Goal: Transaction & Acquisition: Purchase product/service

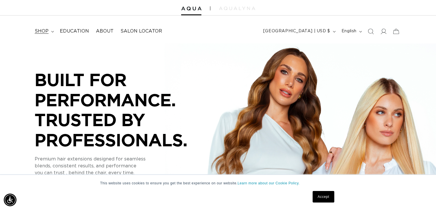
click at [46, 32] on span "shop" at bounding box center [42, 31] width 14 height 6
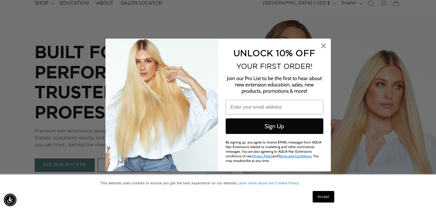
scroll to position [0, 789]
click at [325, 46] on circle "Close dialog" at bounding box center [323, 46] width 10 height 10
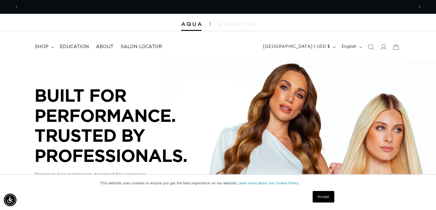
scroll to position [0, 0]
click at [48, 46] on span "shop" at bounding box center [42, 47] width 14 height 6
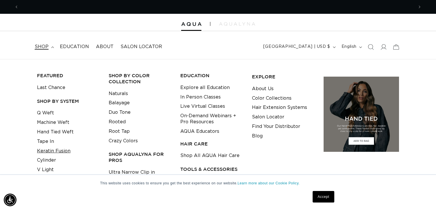
scroll to position [0, 395]
click at [47, 141] on link "Tape In" at bounding box center [45, 142] width 17 height 10
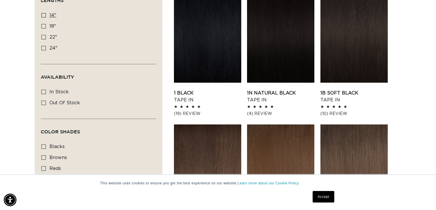
scroll to position [0, 395]
click at [42, 17] on icon at bounding box center [43, 15] width 5 height 5
click at [42, 17] on input "14" 14" (35 products)" at bounding box center [43, 15] width 5 height 5
checkbox input "true"
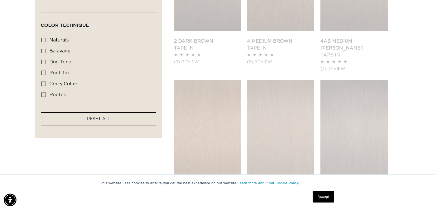
scroll to position [0, 395]
click at [43, 53] on icon at bounding box center [43, 51] width 5 height 5
click at [43, 53] on input "balayage balayage (6 products)" at bounding box center [43, 51] width 5 height 5
checkbox input "true"
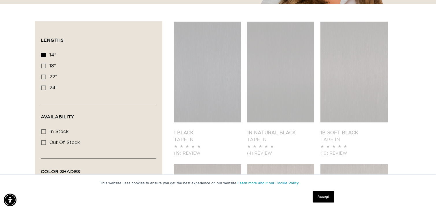
scroll to position [185, 0]
click at [323, 197] on link "Accept" at bounding box center [322, 197] width 21 height 12
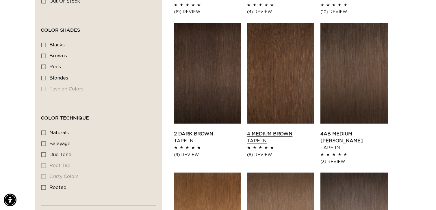
scroll to position [0, 395]
click at [279, 133] on link "4 Medium Brown Tape In" at bounding box center [280, 138] width 67 height 14
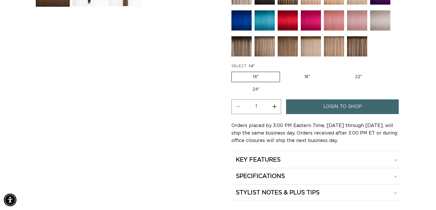
scroll to position [285, 0]
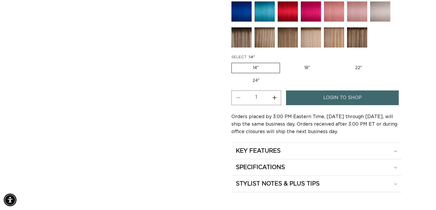
click at [309, 91] on link "login to shop" at bounding box center [342, 98] width 113 height 15
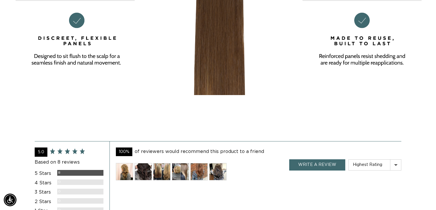
scroll to position [0, 789]
